Goal: Task Accomplishment & Management: Manage account settings

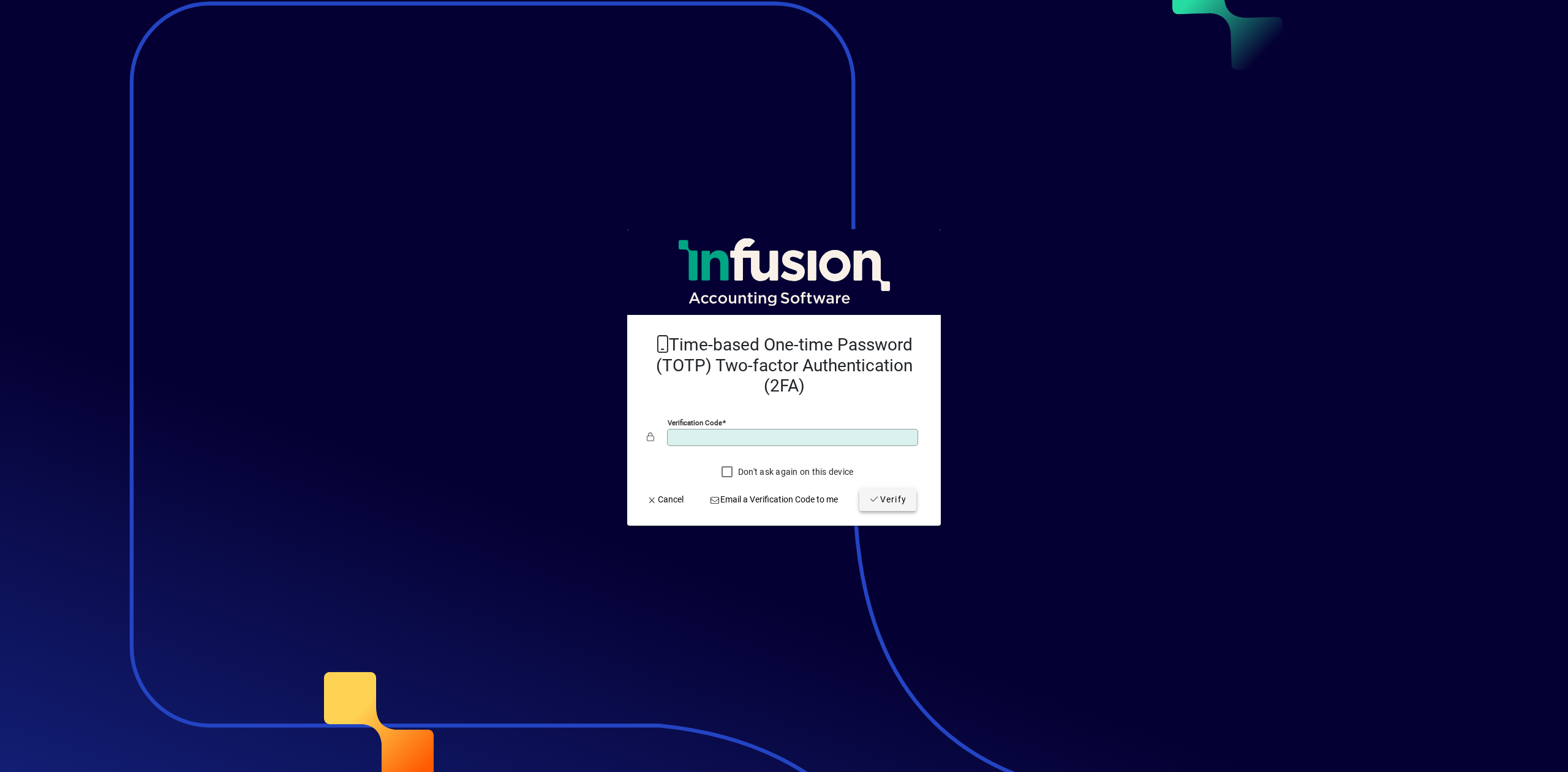
type input "******"
click at [900, 500] on span "Verify" at bounding box center [887, 500] width 37 height 13
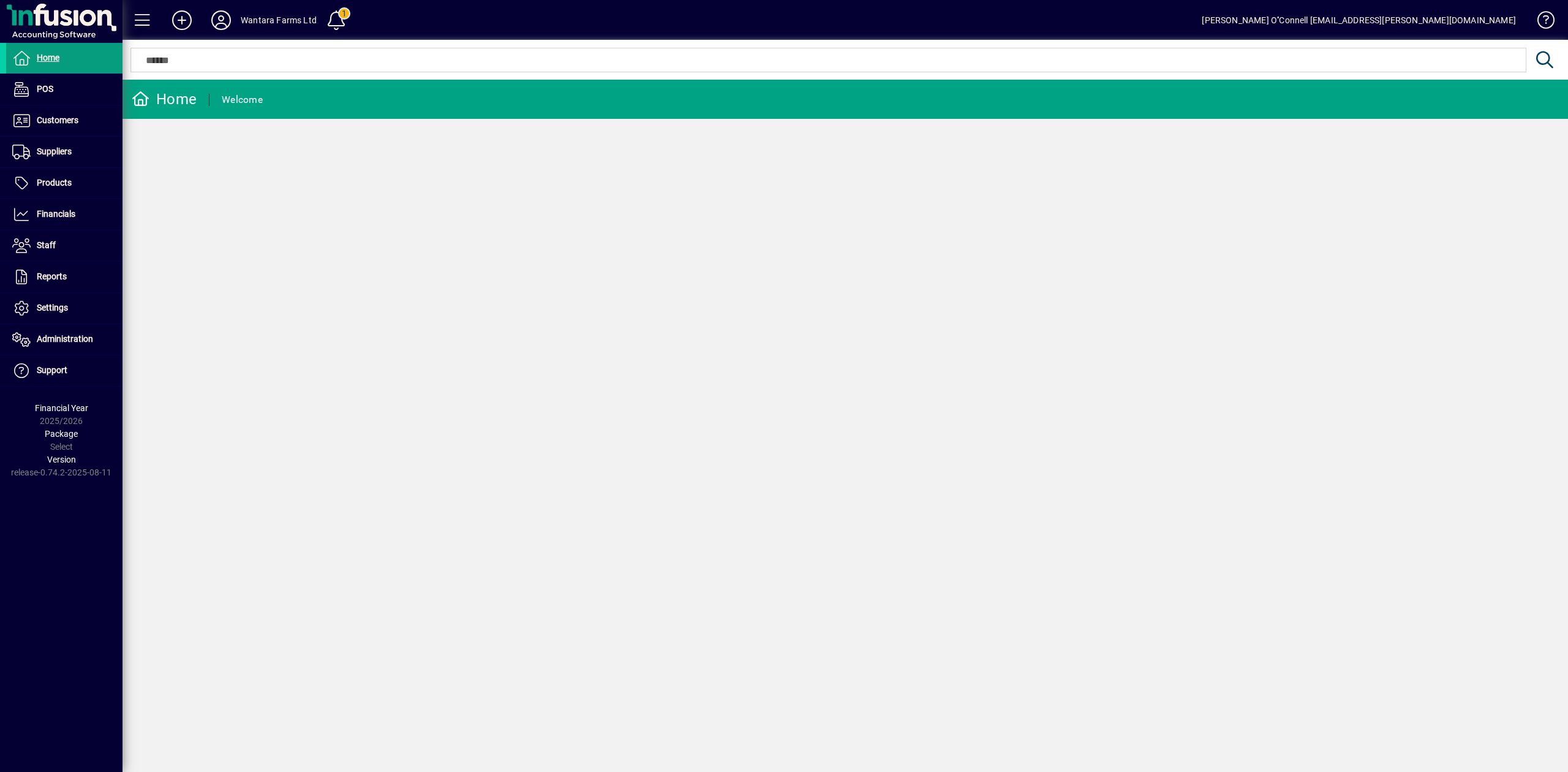
click at [589, 245] on div "Home Welcome" at bounding box center [845, 426] width 1445 height 692
drag, startPoint x: 220, startPoint y: 332, endPoint x: 202, endPoint y: 336, distance: 18.4
click at [219, 332] on div "Home Welcome" at bounding box center [845, 426] width 1445 height 692
drag, startPoint x: 505, startPoint y: 284, endPoint x: 400, endPoint y: 217, distance: 124.6
click at [501, 278] on div "Home Welcome" at bounding box center [845, 426] width 1445 height 692
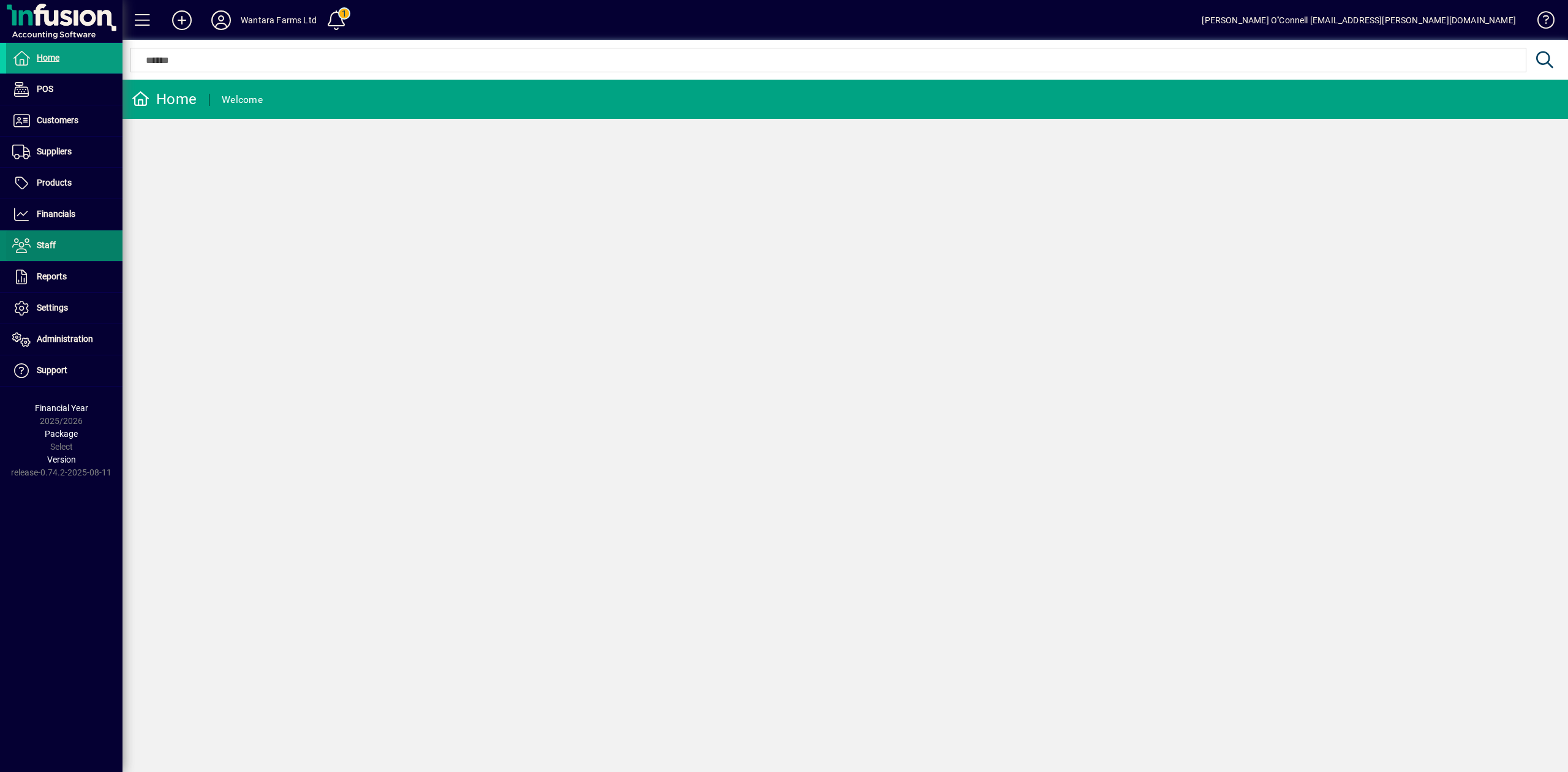
drag, startPoint x: 52, startPoint y: 275, endPoint x: 53, endPoint y: 255, distance: 20.0
click at [52, 275] on span "Reports" at bounding box center [51, 276] width 30 height 10
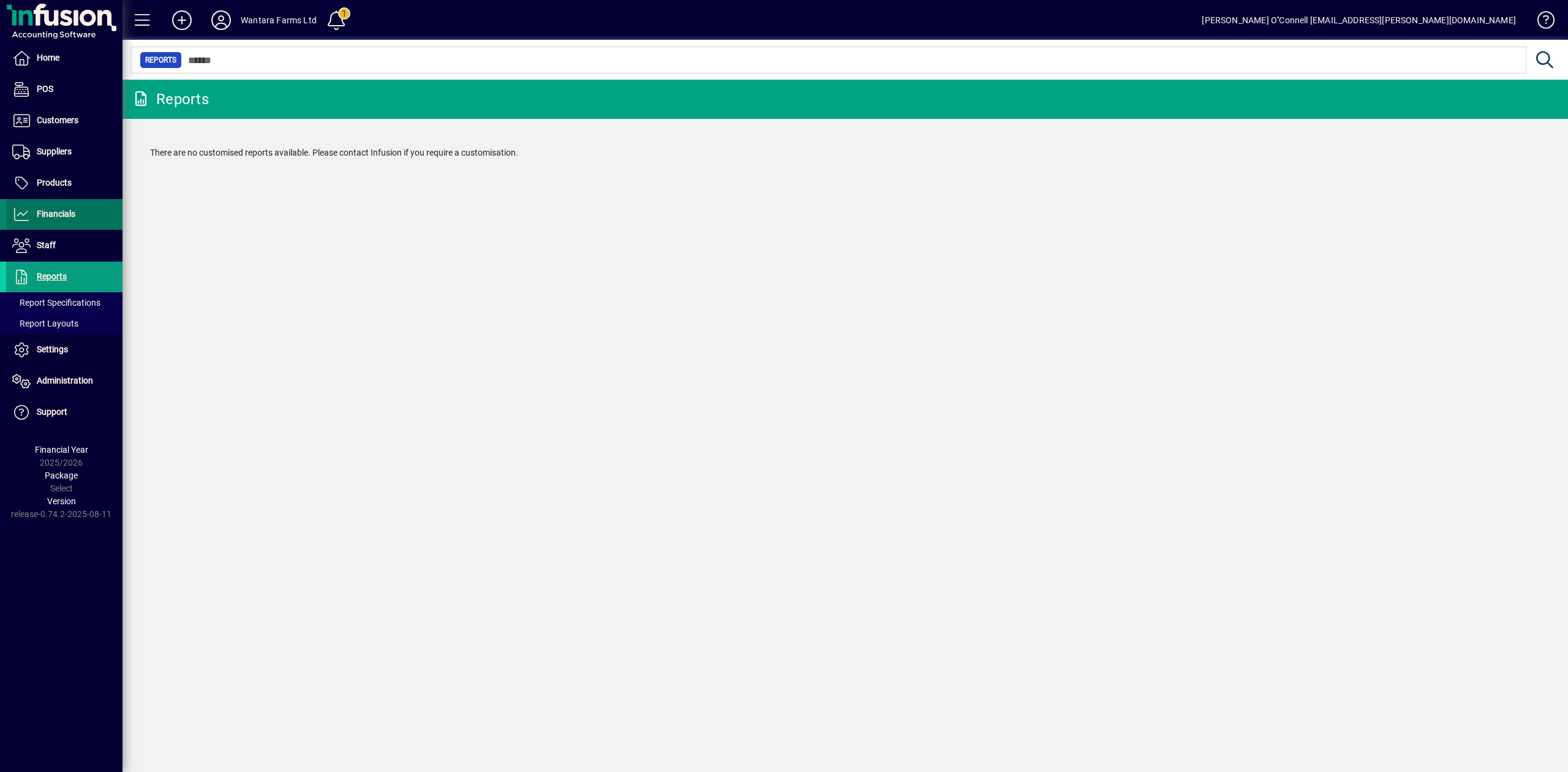
click at [51, 209] on span "Financials" at bounding box center [56, 213] width 39 height 10
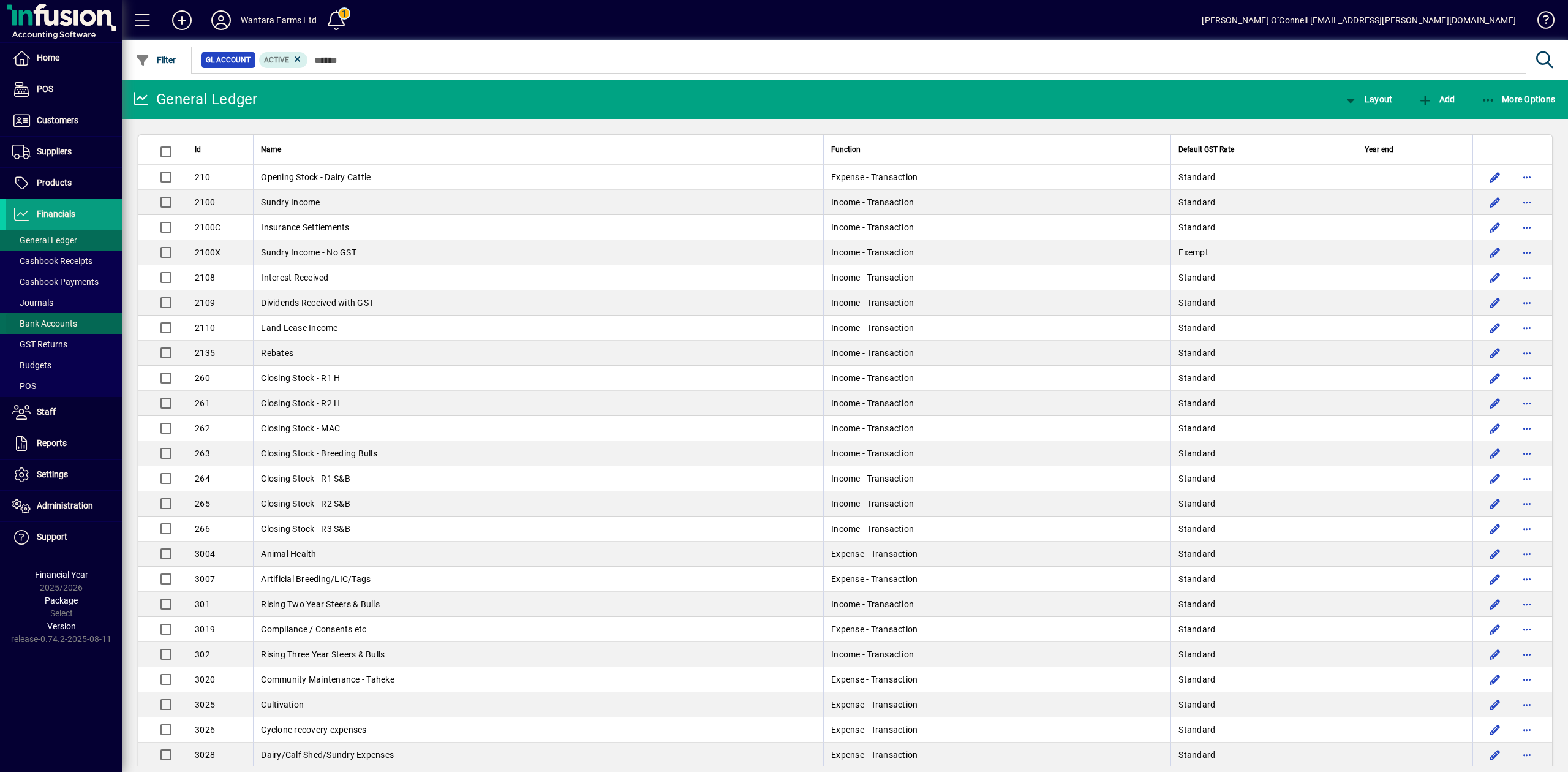
click at [42, 322] on span "Bank Accounts" at bounding box center [45, 323] width 65 height 10
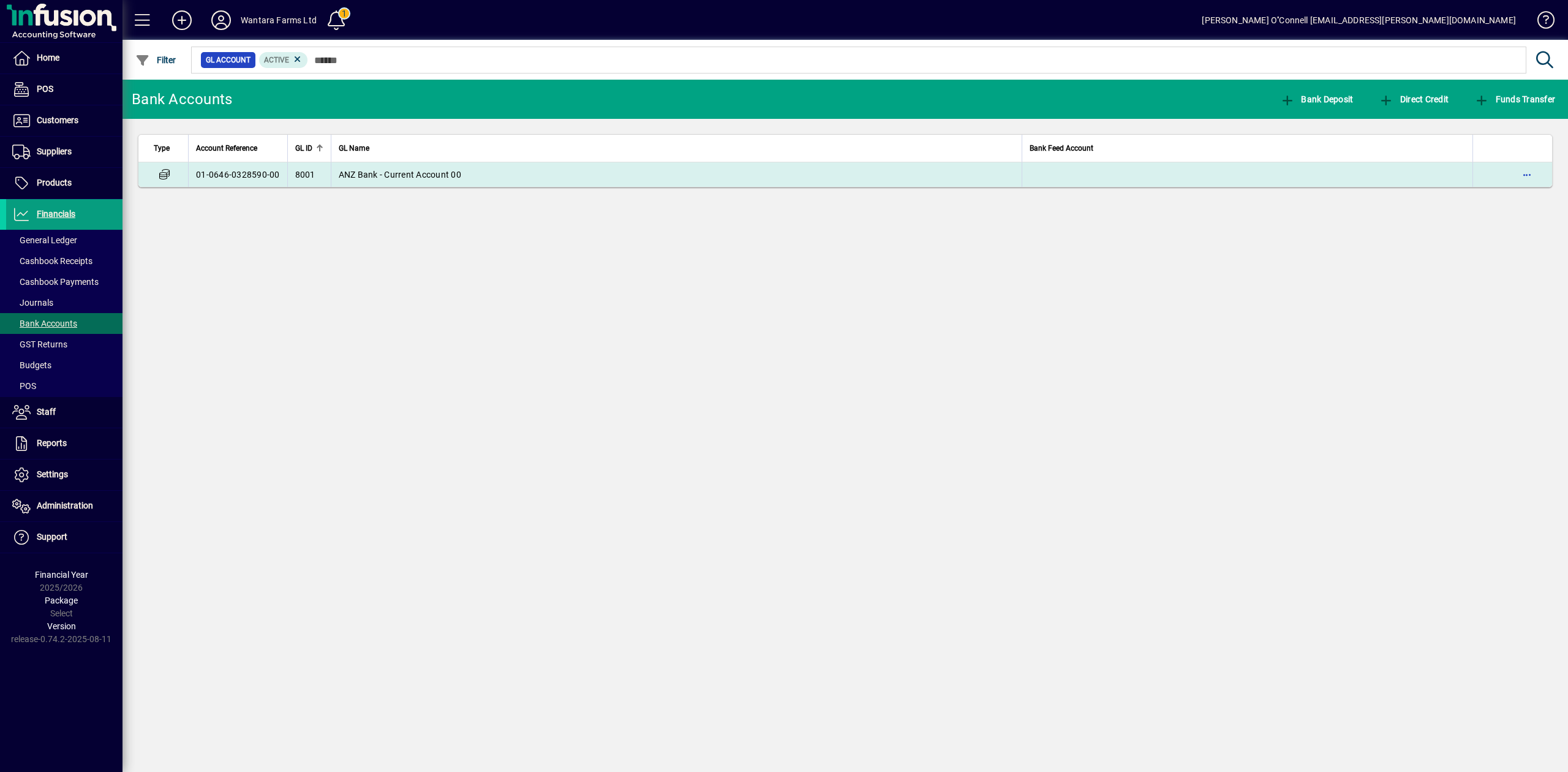
click at [381, 180] on td "ANZ Bank - Current Account 00" at bounding box center [676, 174] width 691 height 24
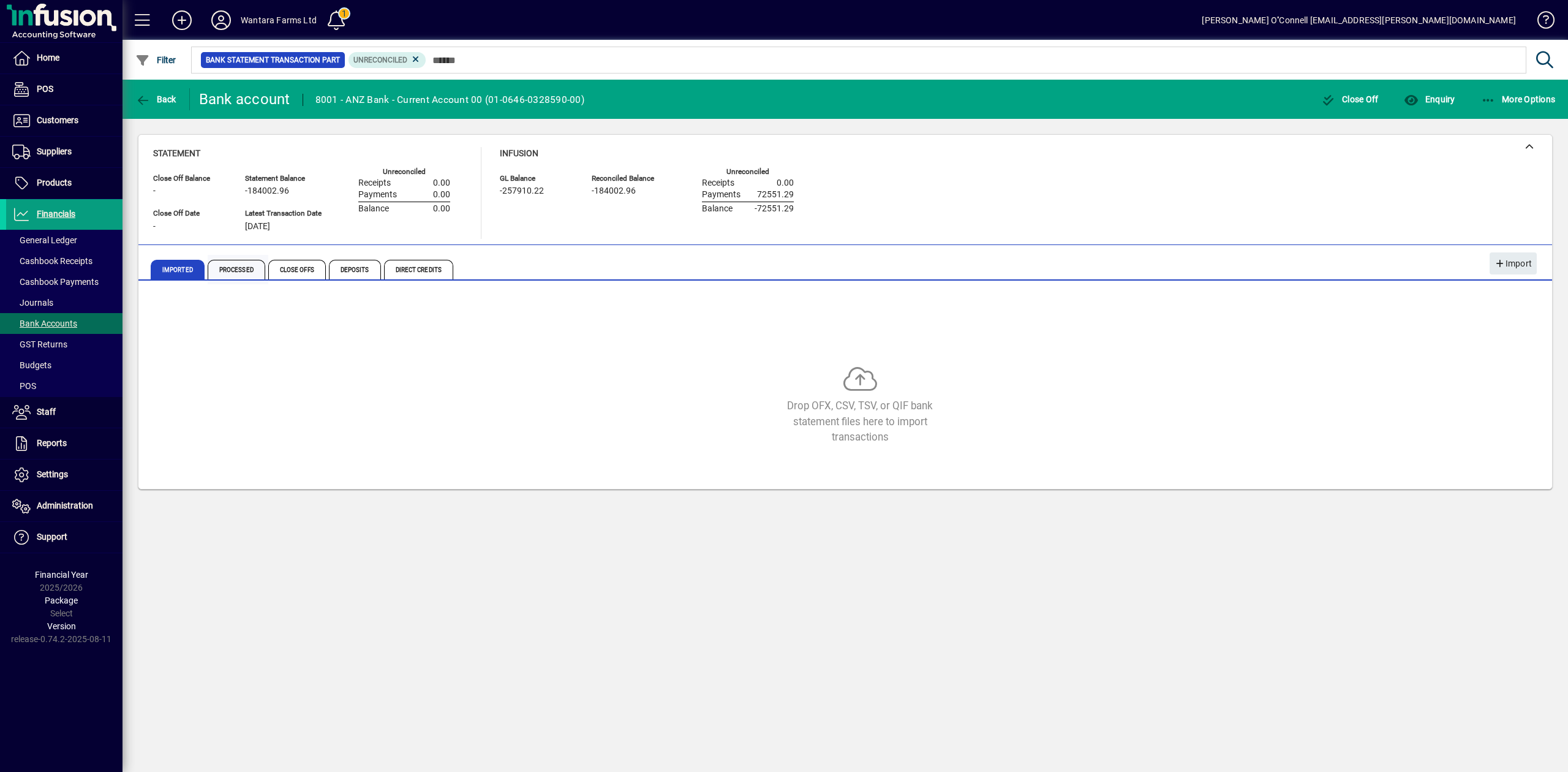
click at [245, 265] on span "Processed" at bounding box center [236, 270] width 58 height 20
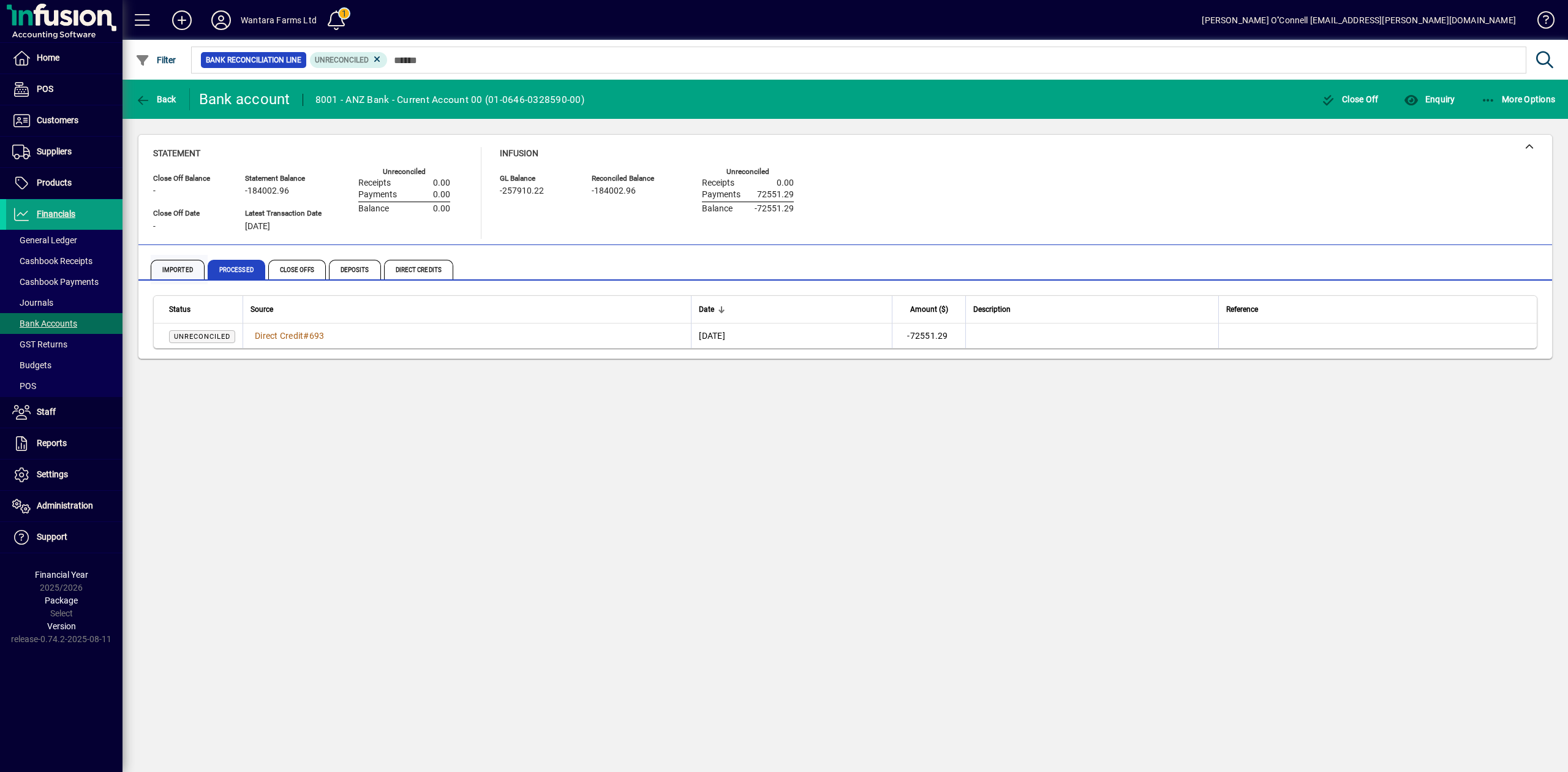
click at [160, 270] on span "Imported" at bounding box center [178, 270] width 54 height 20
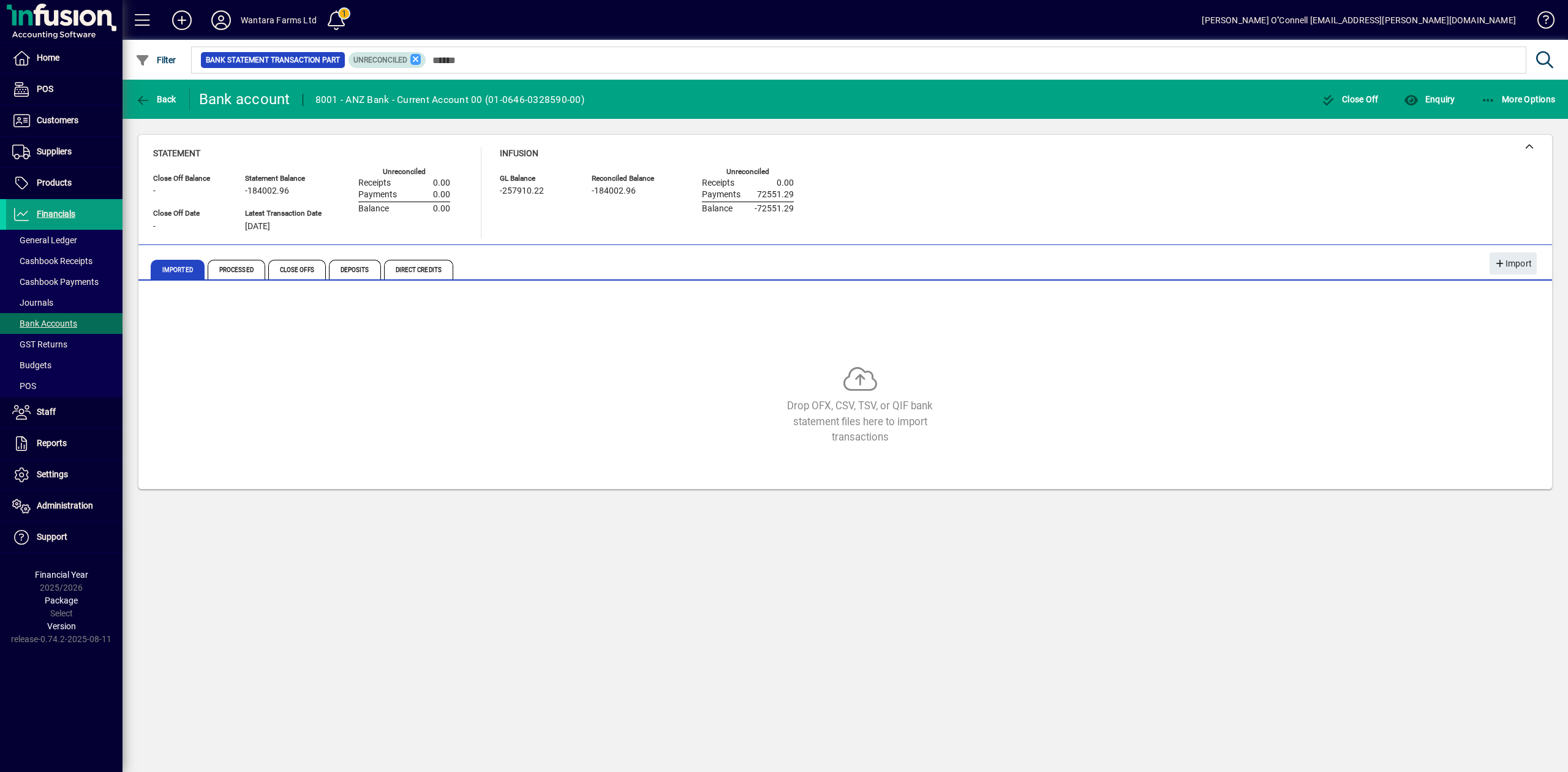
click at [420, 56] on mat-chip "Unreconciled" at bounding box center [387, 60] width 78 height 16
click at [418, 58] on icon at bounding box center [416, 59] width 11 height 11
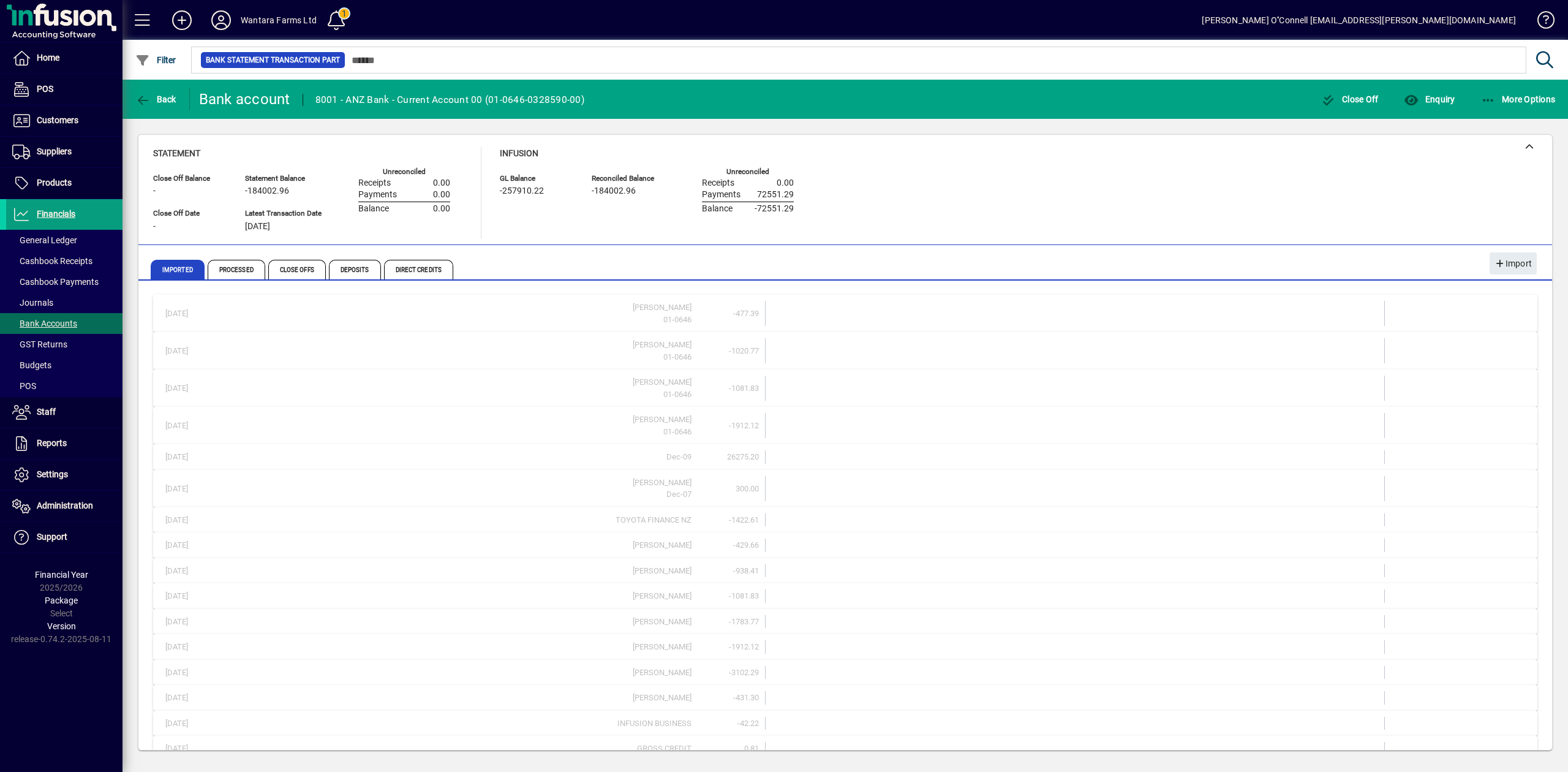
click at [927, 192] on div "Statement Close Off Balance - Close Off Date - Statement Balance -184002.96 Lat…" at bounding box center [845, 193] width 1384 height 92
click at [228, 18] on icon at bounding box center [220, 20] width 24 height 20
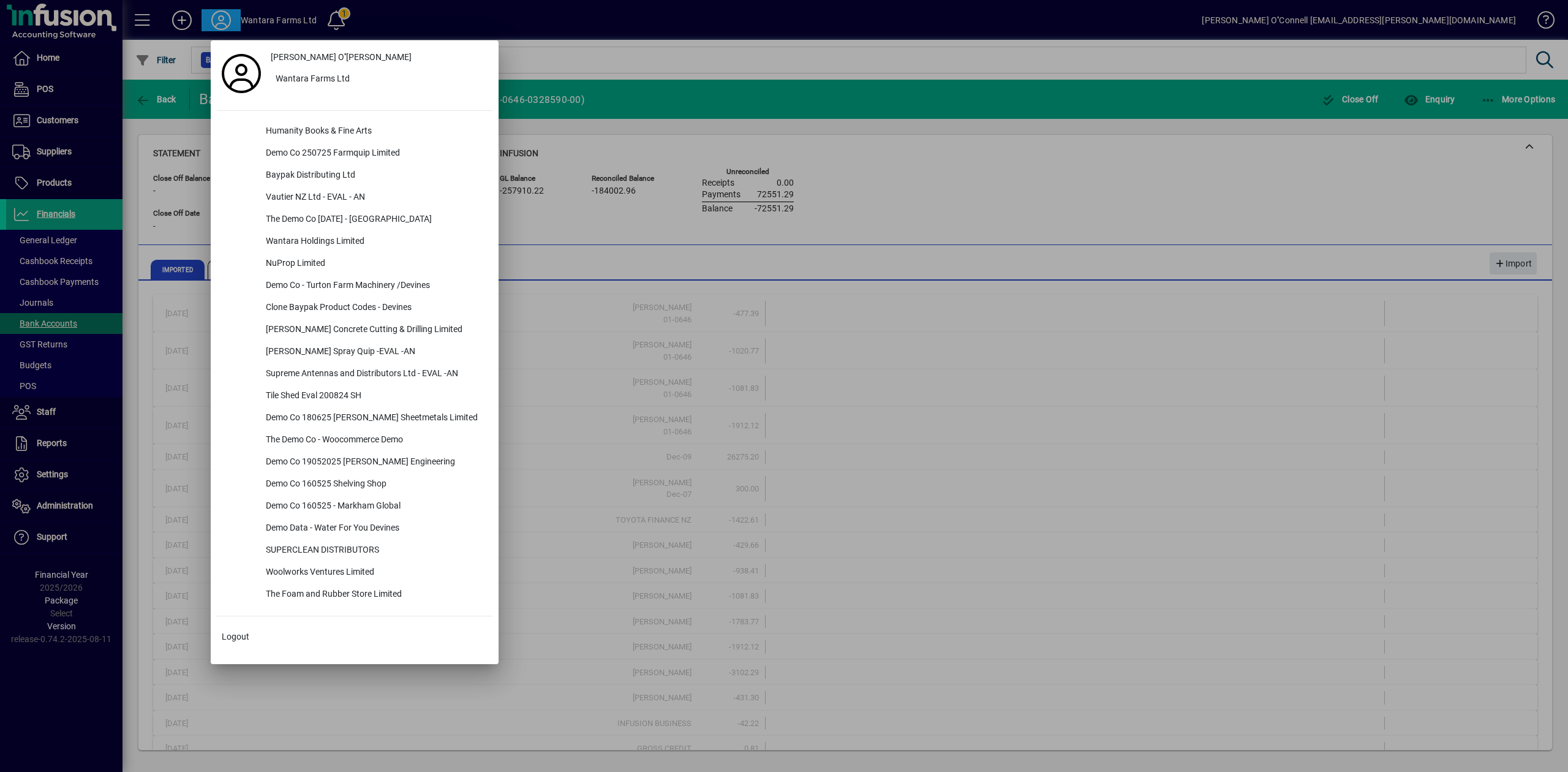
click at [571, 55] on div at bounding box center [784, 386] width 1568 height 772
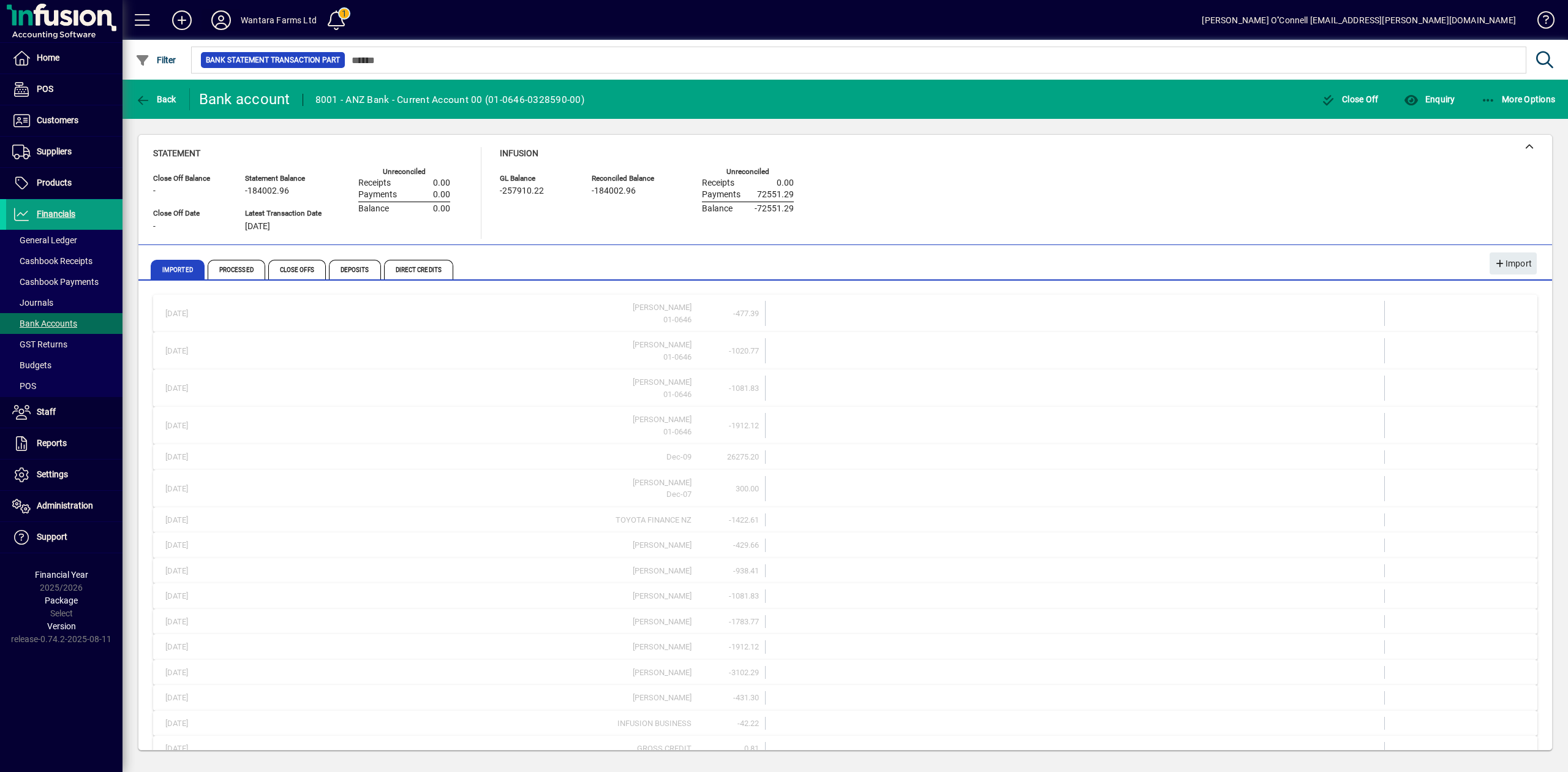
click at [228, 21] on icon at bounding box center [220, 20] width 24 height 20
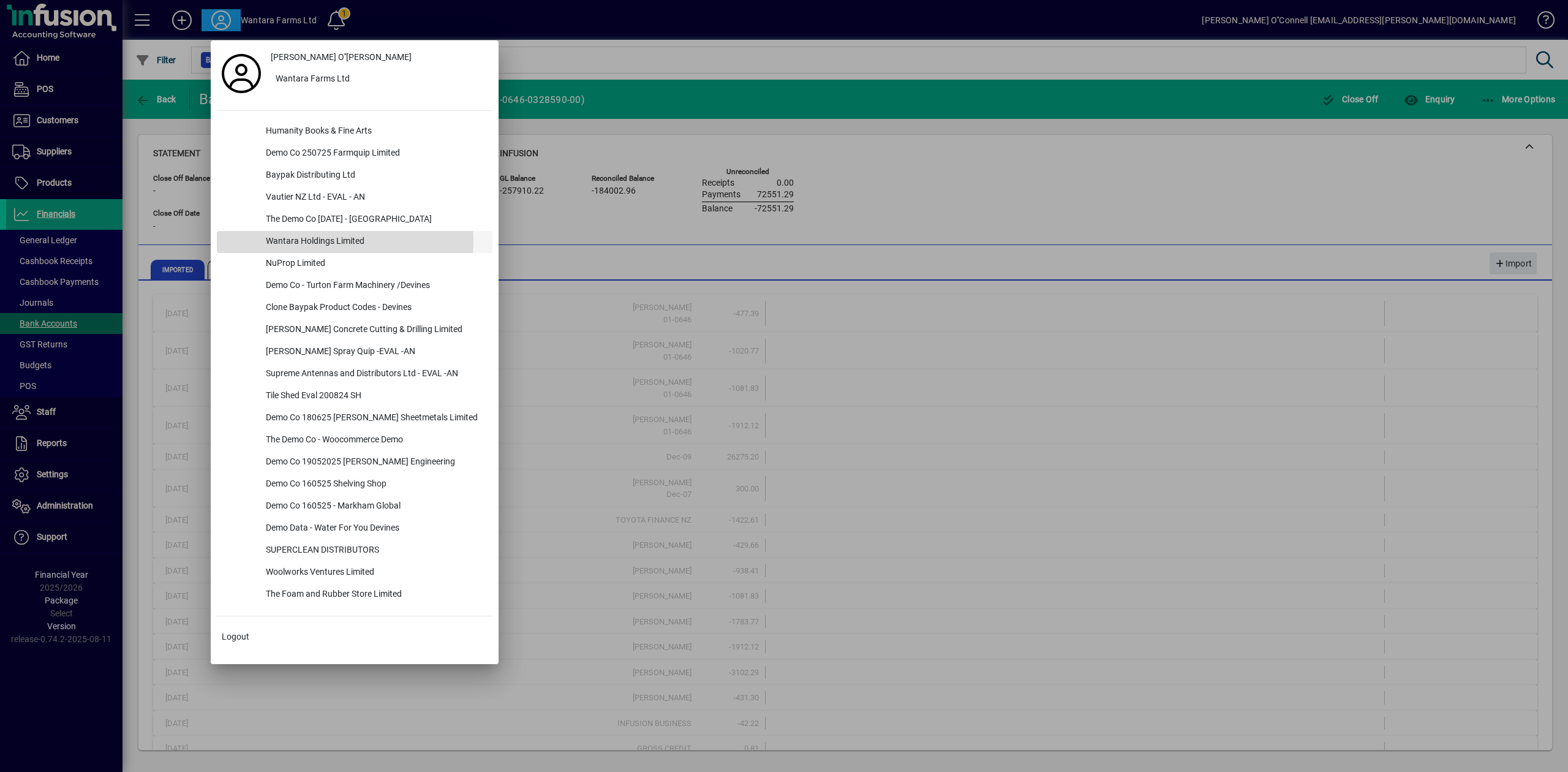
click at [337, 242] on div "Wantara Holdings Limited" at bounding box center [374, 242] width 236 height 22
